Goal: Task Accomplishment & Management: Complete application form

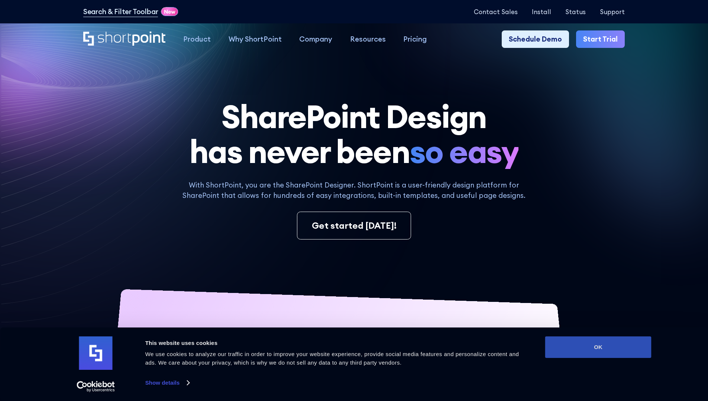
click at [598, 348] on button "OK" at bounding box center [598, 348] width 106 height 22
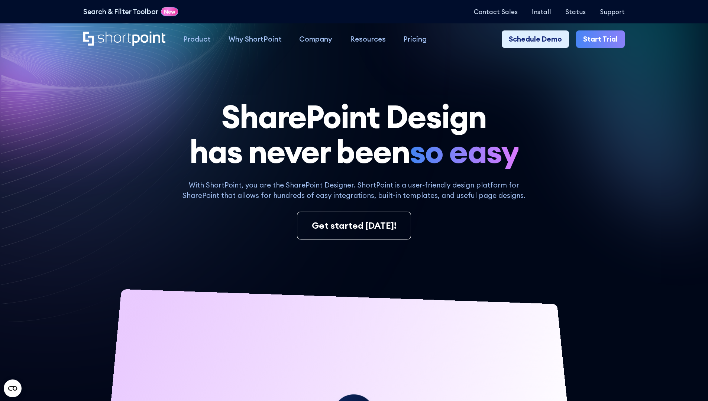
click at [603, 39] on link "Start Trial" at bounding box center [600, 39] width 49 height 18
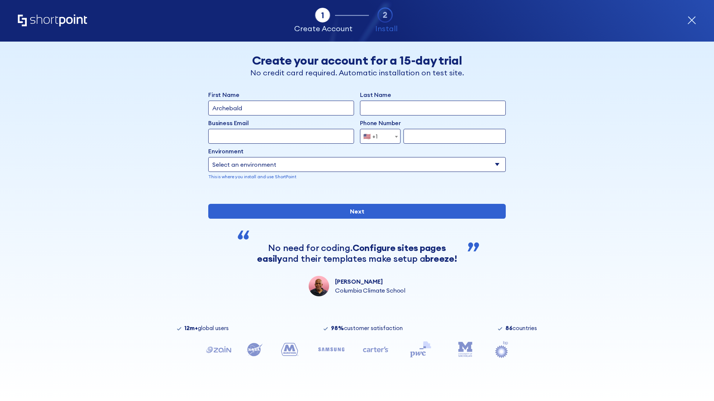
type input "Archebald"
type input "Berkuskv"
type input "2125556789"
select select "Microsoft 365"
type input "2125556789"
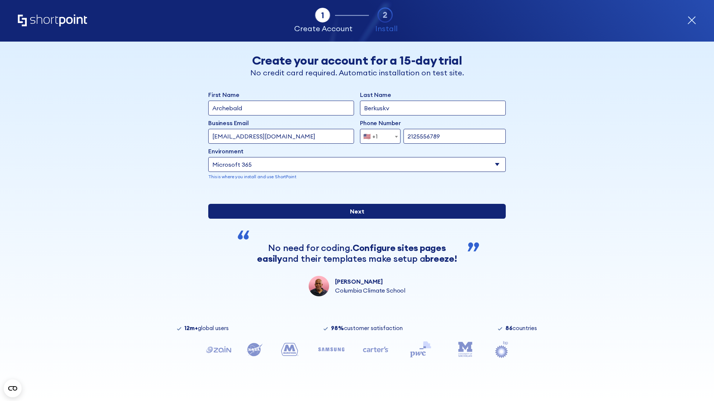
scroll to position [2, 0]
click at [354, 219] on input "Next" at bounding box center [356, 211] width 297 height 15
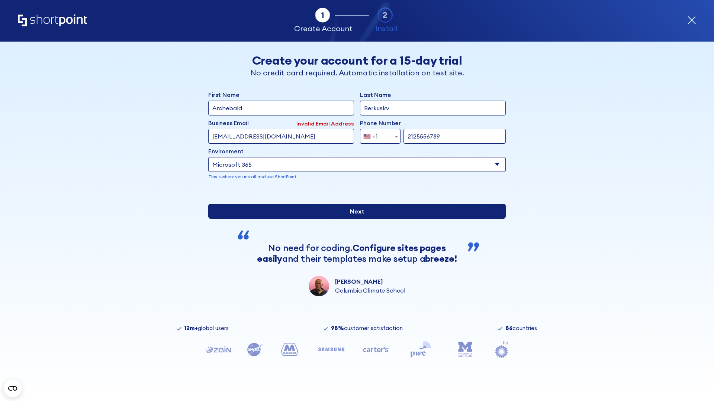
click at [354, 219] on input "Next" at bounding box center [356, 211] width 297 height 15
type input "test@shortpoint.com"
click at [354, 219] on input "Next" at bounding box center [356, 211] width 297 height 15
